Goal: Find specific page/section: Find specific page/section

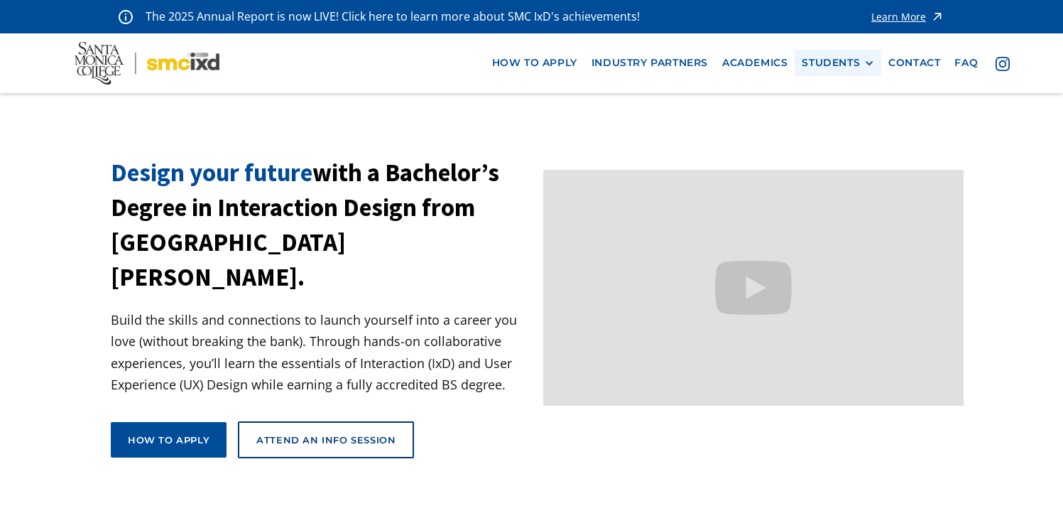
click at [833, 60] on div "STUDENTS" at bounding box center [831, 63] width 58 height 12
click at [847, 117] on link "Current Students" at bounding box center [866, 115] width 128 height 26
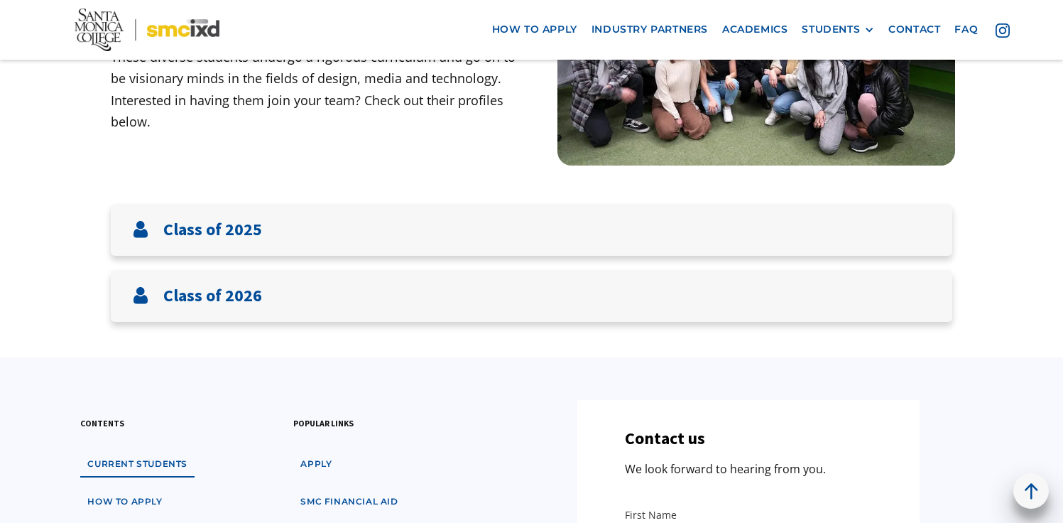
scroll to position [229, 0]
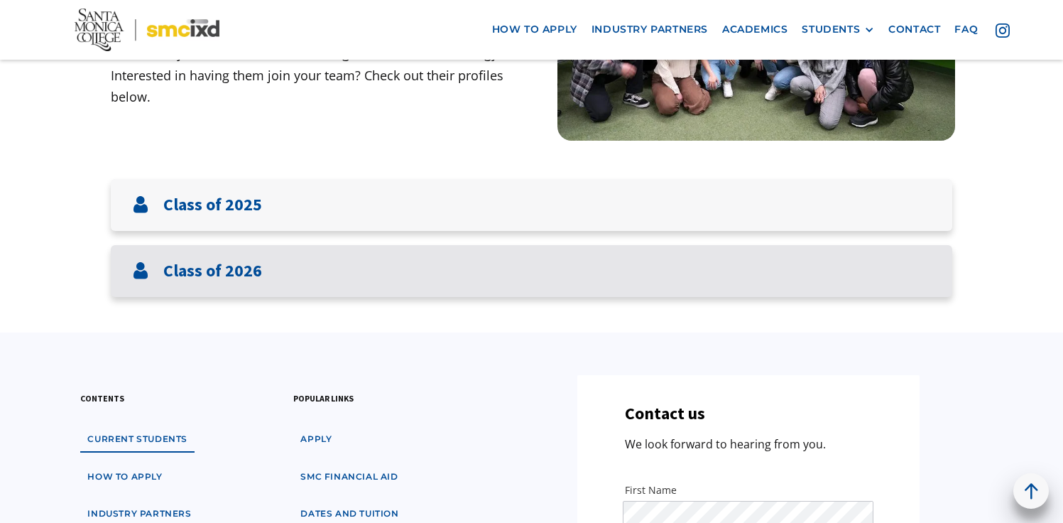
click at [793, 281] on div "Class of 2026" at bounding box center [532, 271] width 842 height 52
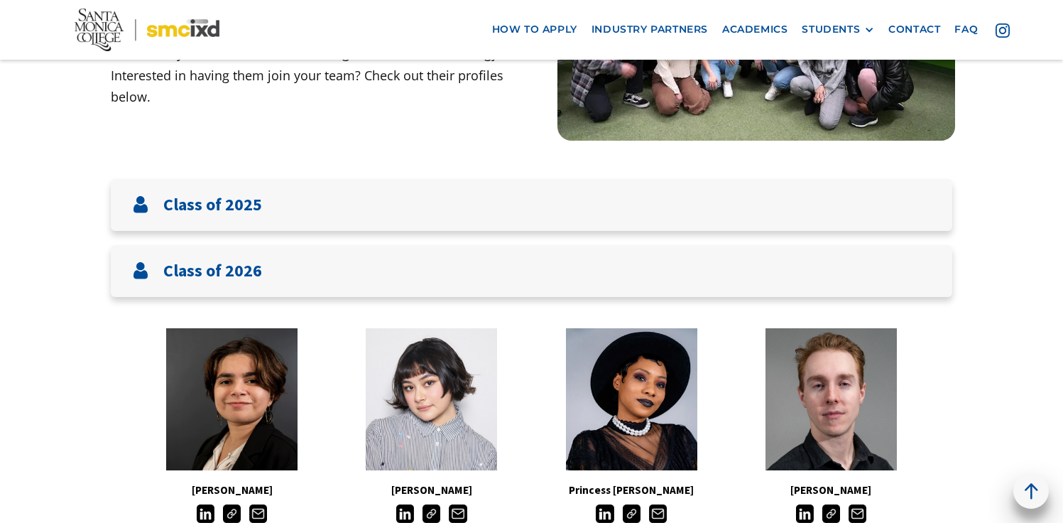
click at [631, 512] on img at bounding box center [632, 513] width 18 height 18
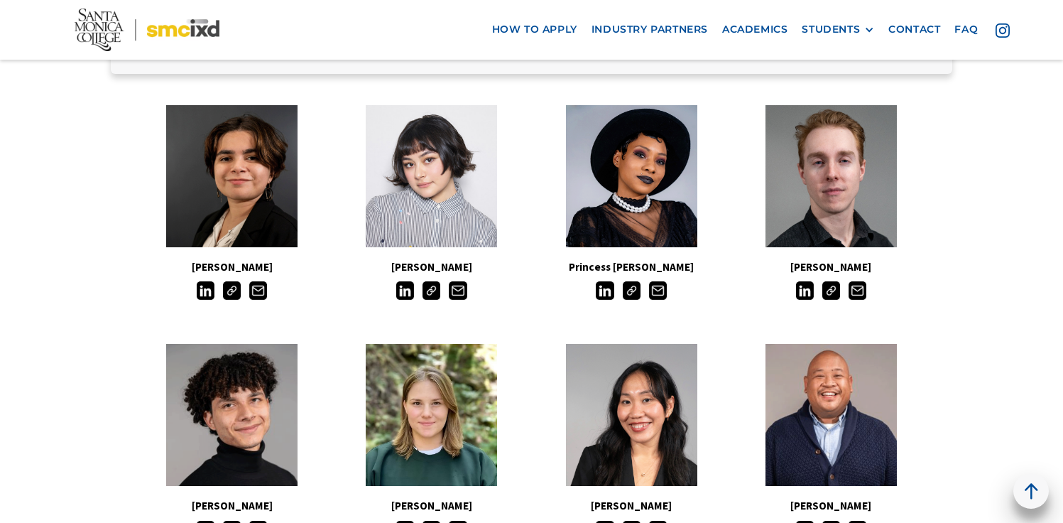
scroll to position [439, 0]
